Goal: Task Accomplishment & Management: Manage account settings

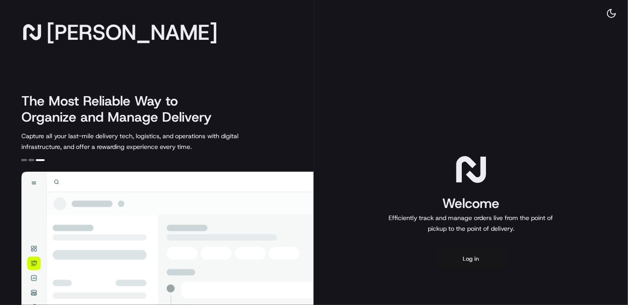
click at [472, 255] on button "Log in" at bounding box center [471, 258] width 71 height 21
